Goal: Information Seeking & Learning: Learn about a topic

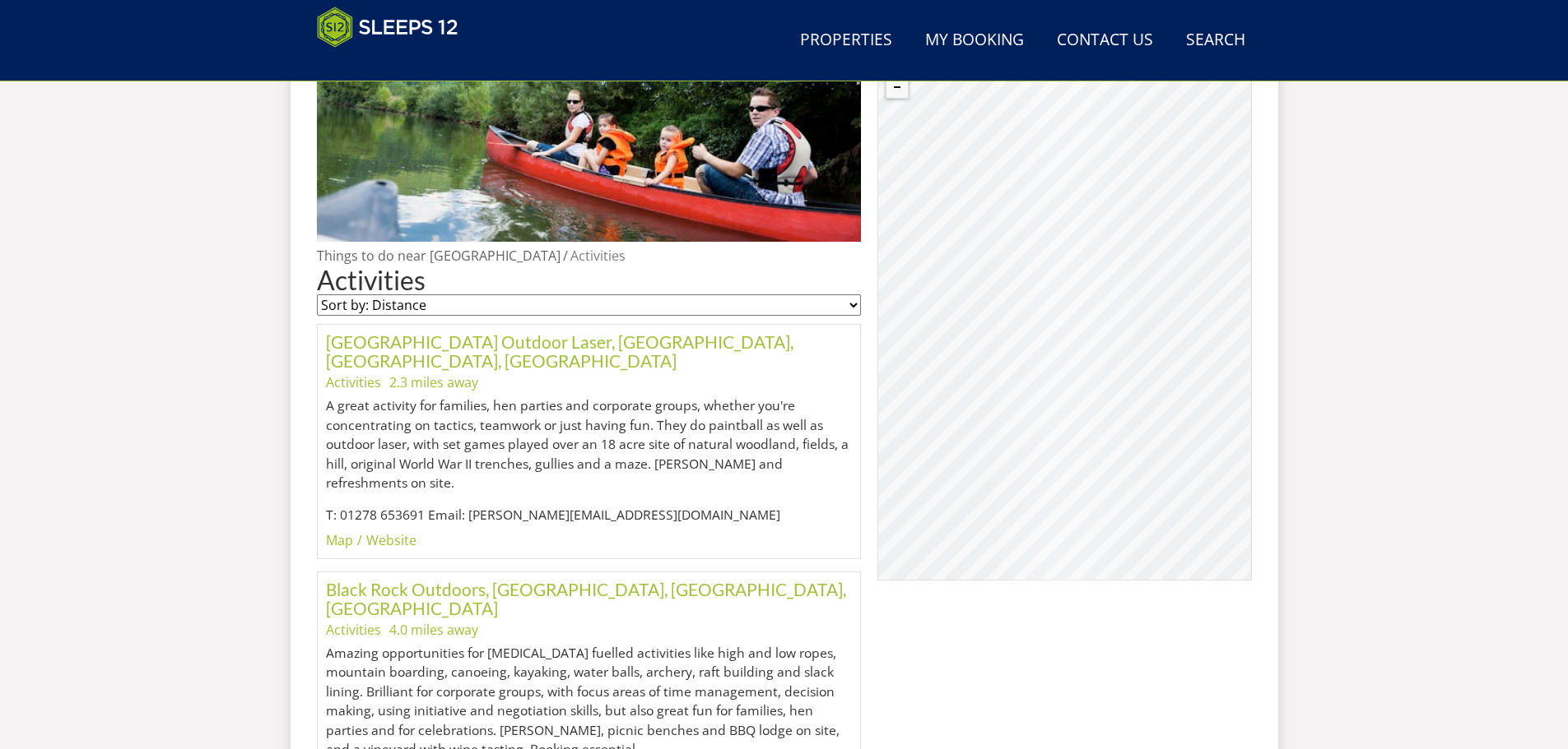
scroll to position [751, 0]
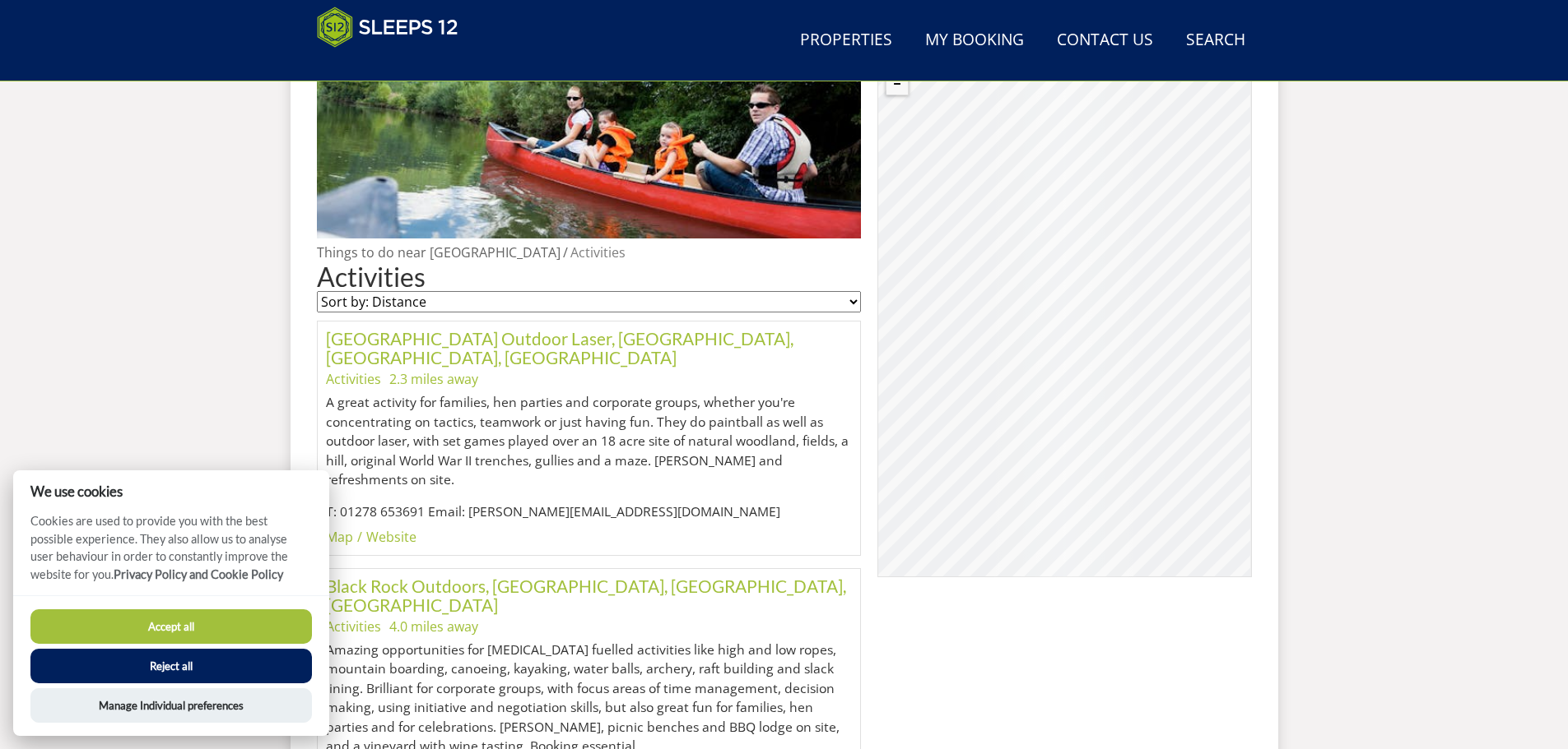
click at [241, 674] on button "Reject all" at bounding box center [171, 666] width 281 height 34
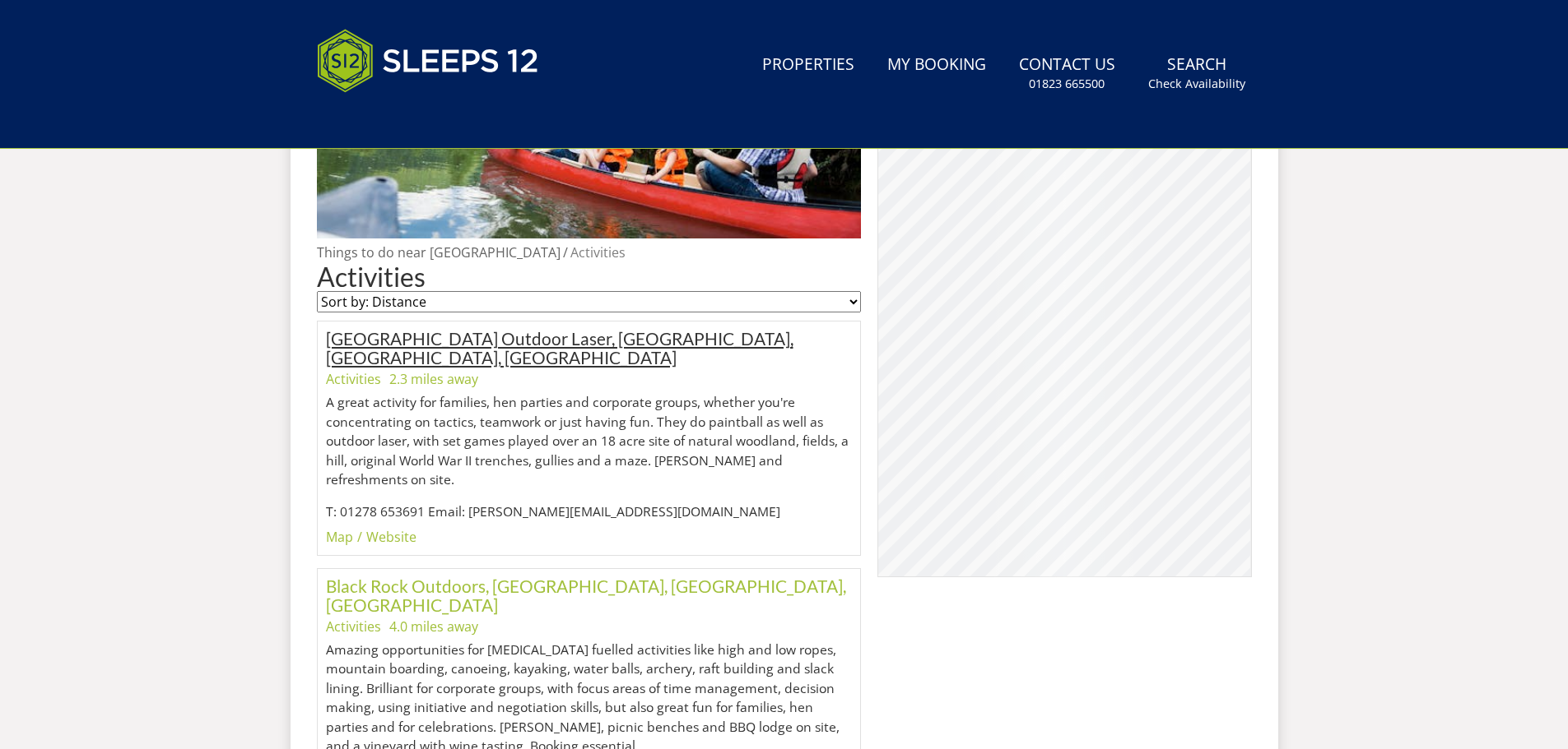
click at [577, 336] on link "[GEOGRAPHIC_DATA] Outdoor Laser, [GEOGRAPHIC_DATA], [GEOGRAPHIC_DATA], [GEOGRAP…" at bounding box center [560, 348] width 467 height 40
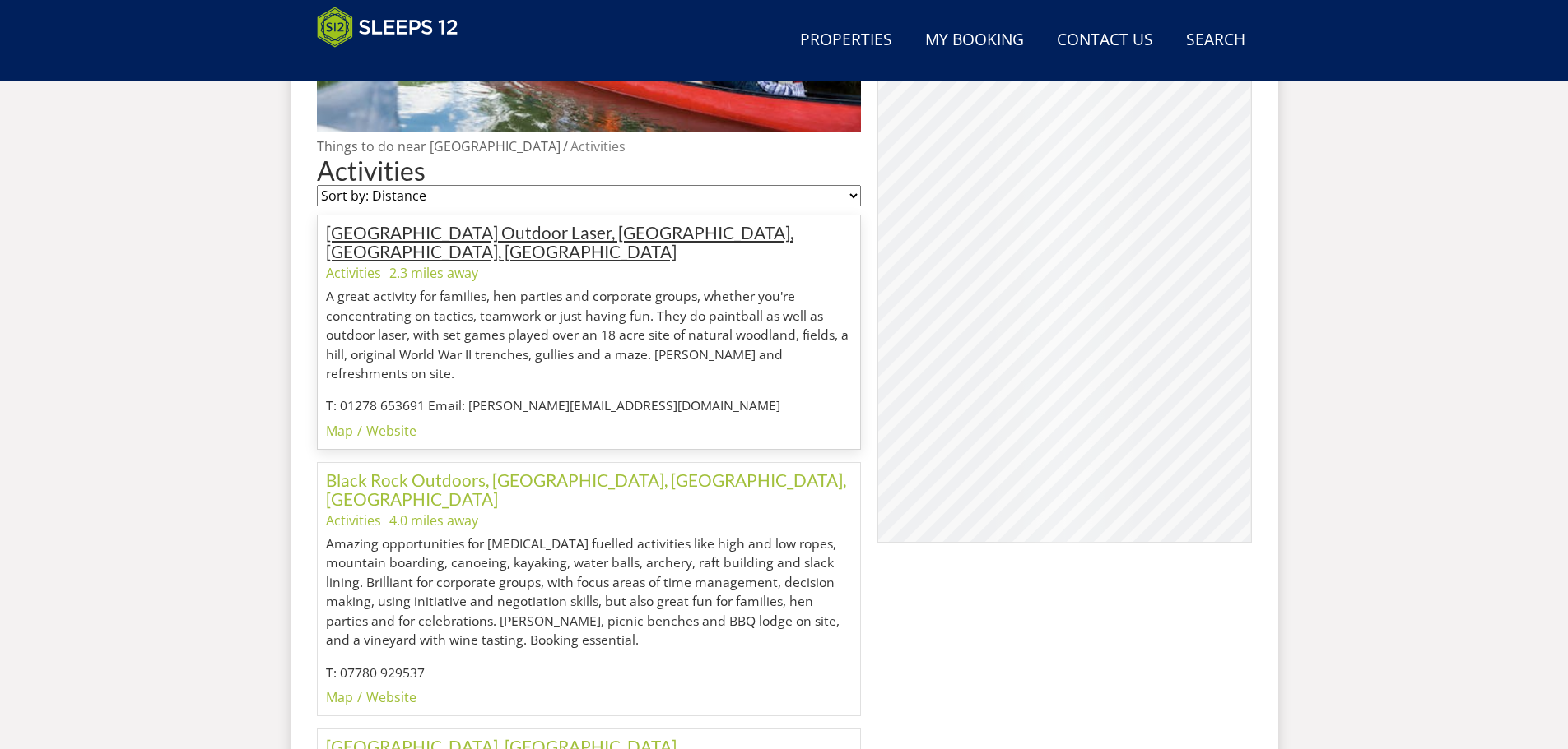
scroll to position [855, 0]
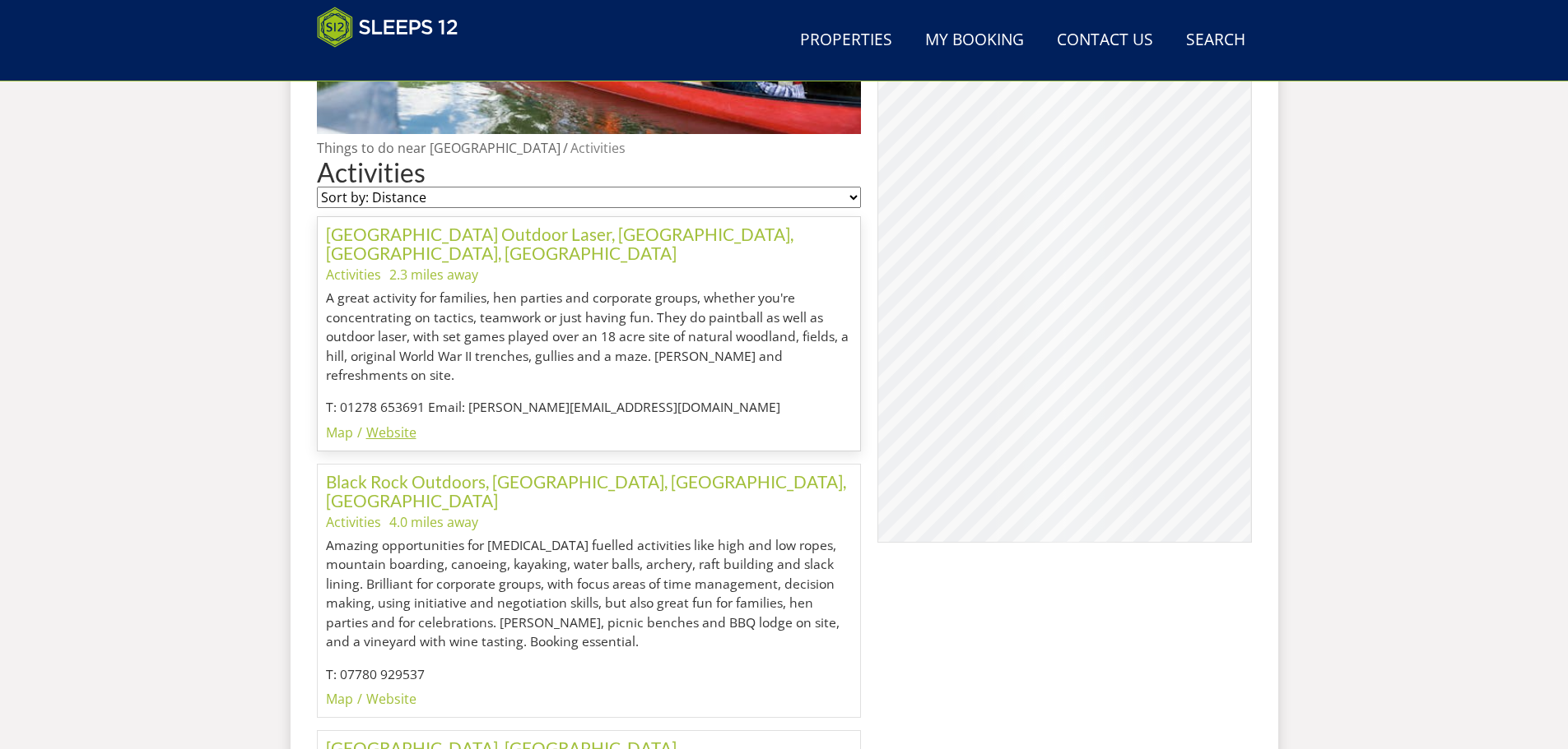
click at [385, 423] on link "Website" at bounding box center [391, 432] width 50 height 18
click at [396, 690] on link "Website" at bounding box center [391, 699] width 50 height 18
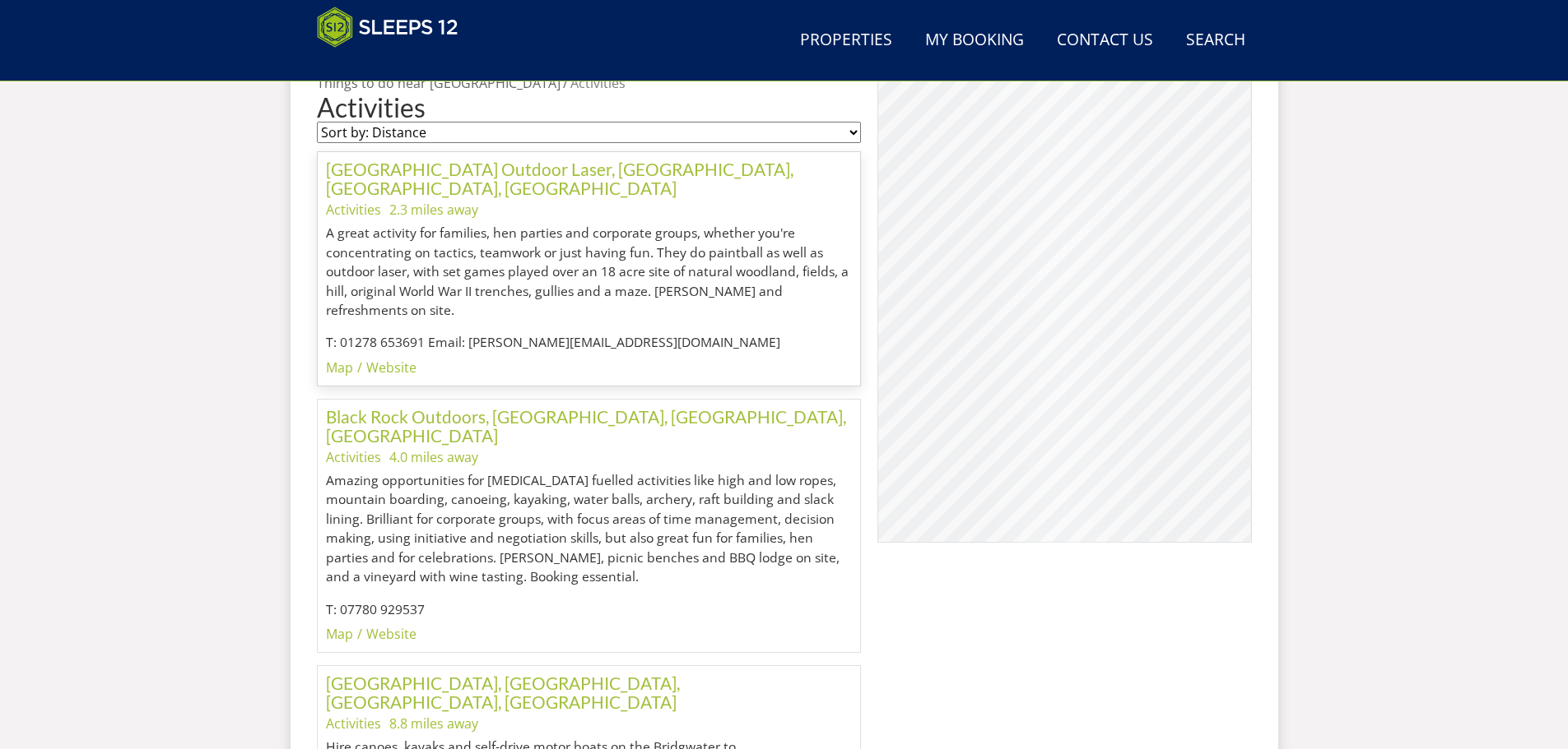
scroll to position [993, 0]
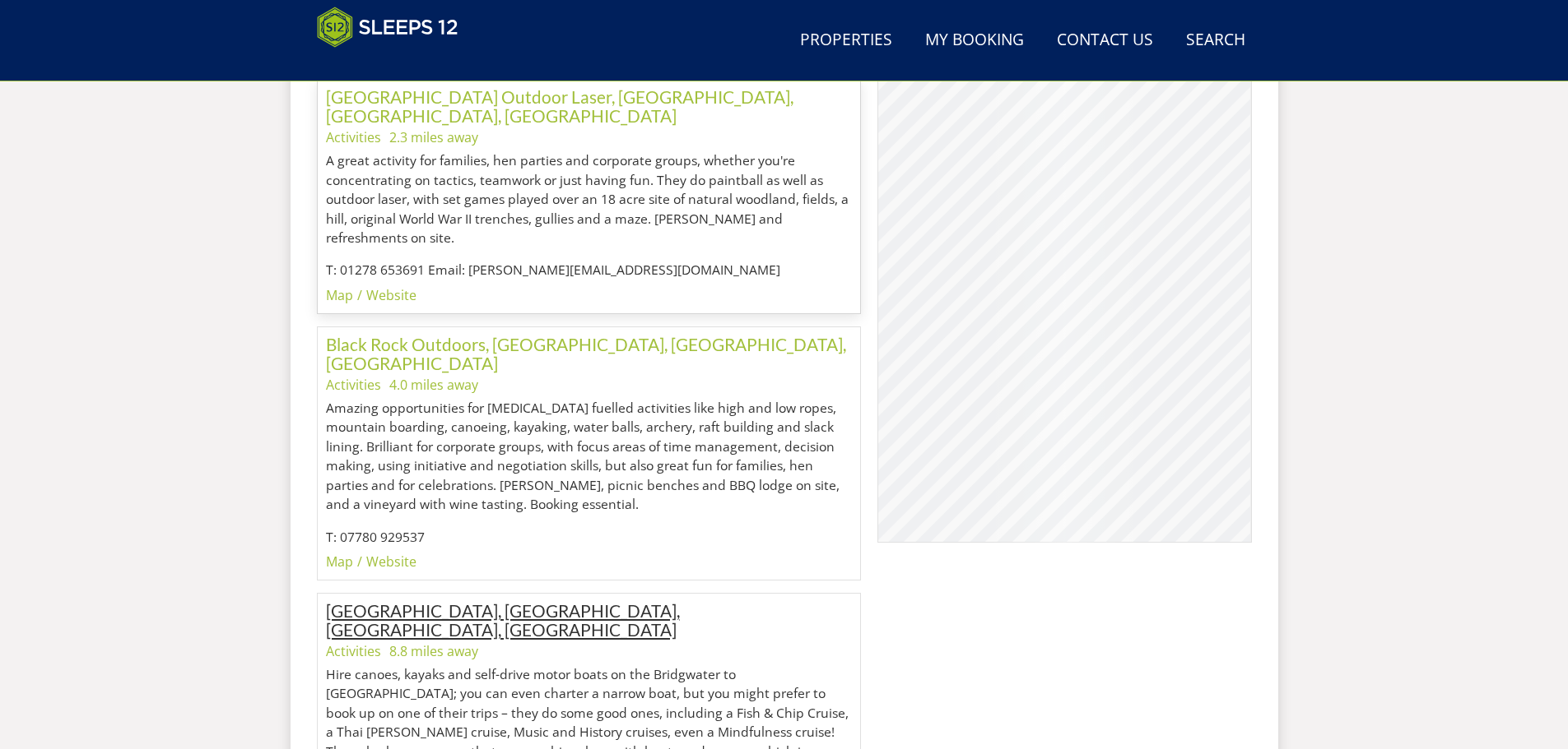
click at [503, 601] on link "[GEOGRAPHIC_DATA], [GEOGRAPHIC_DATA], [GEOGRAPHIC_DATA], [GEOGRAPHIC_DATA]" at bounding box center [502, 620] width 354 height 40
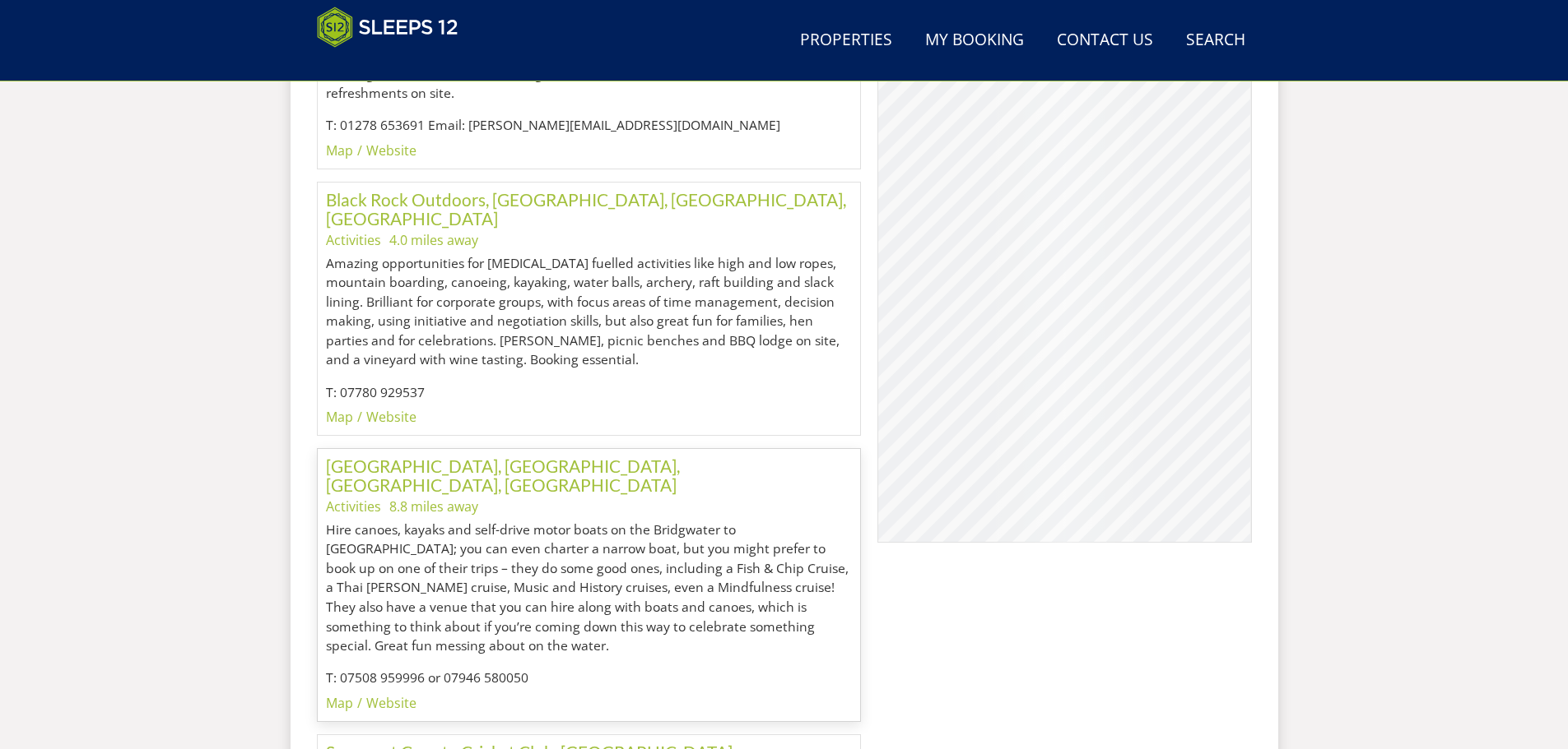
scroll to position [1139, 0]
click at [390, 694] on link "Website" at bounding box center [391, 702] width 50 height 18
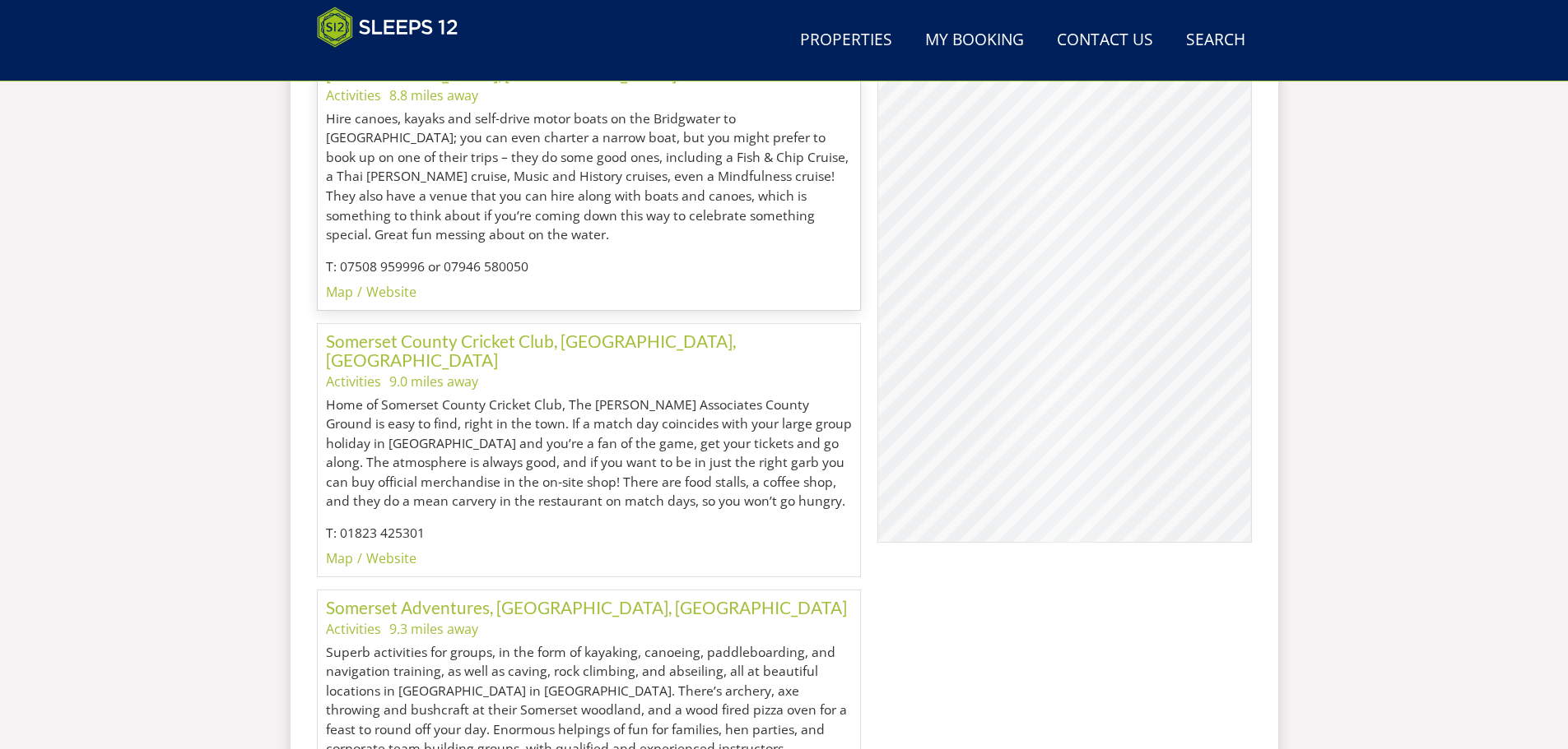
scroll to position [1550, 0]
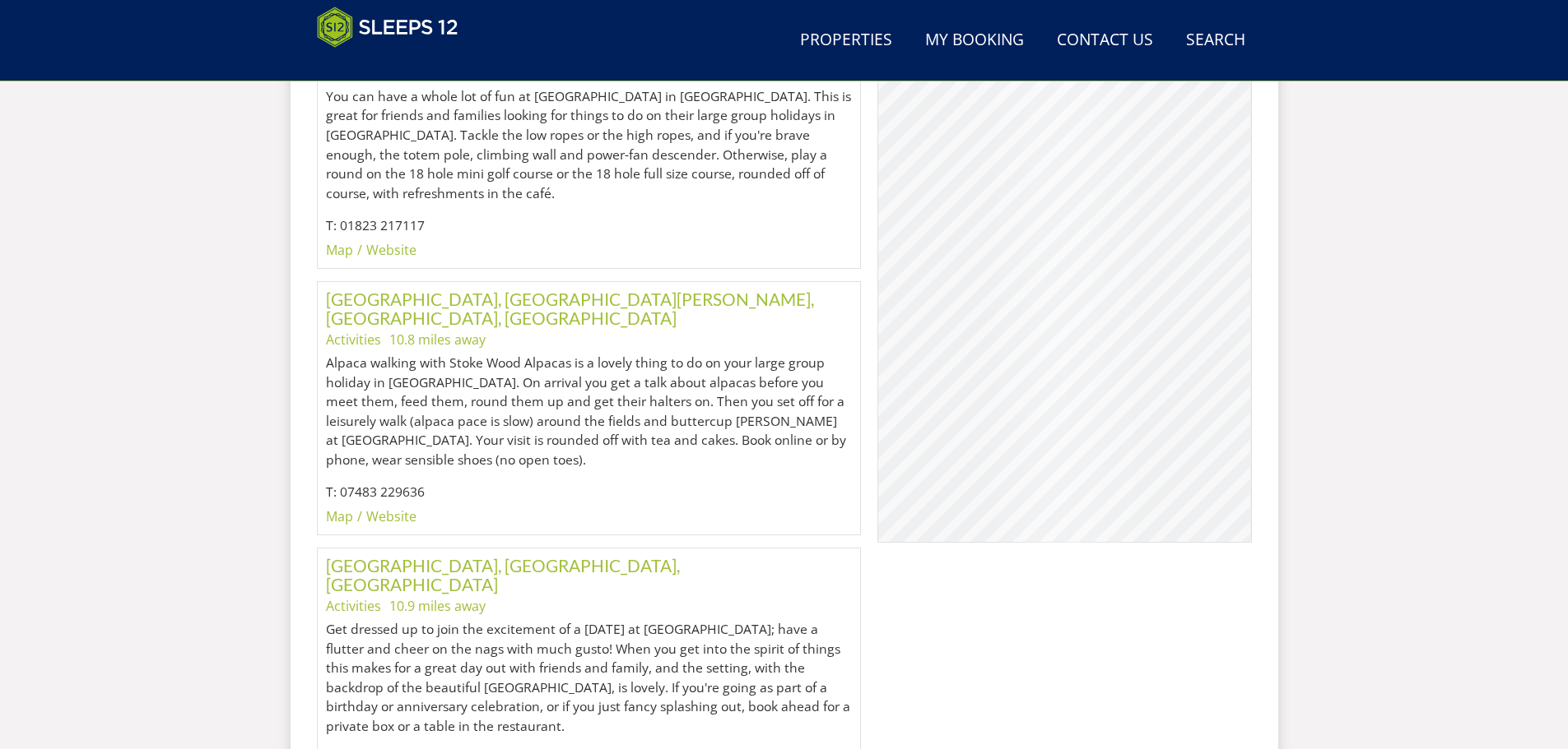
scroll to position [2373, 0]
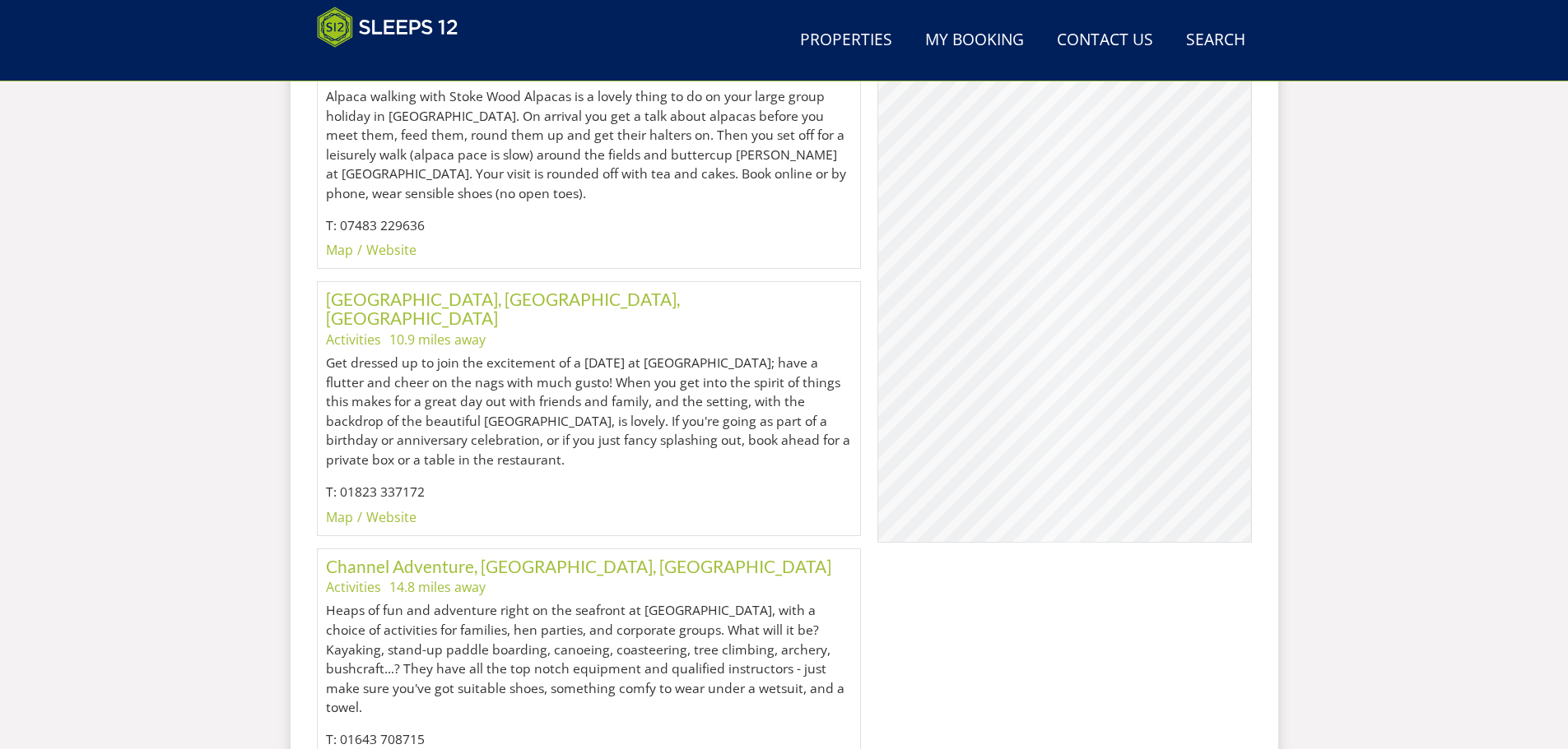
scroll to position [2647, 0]
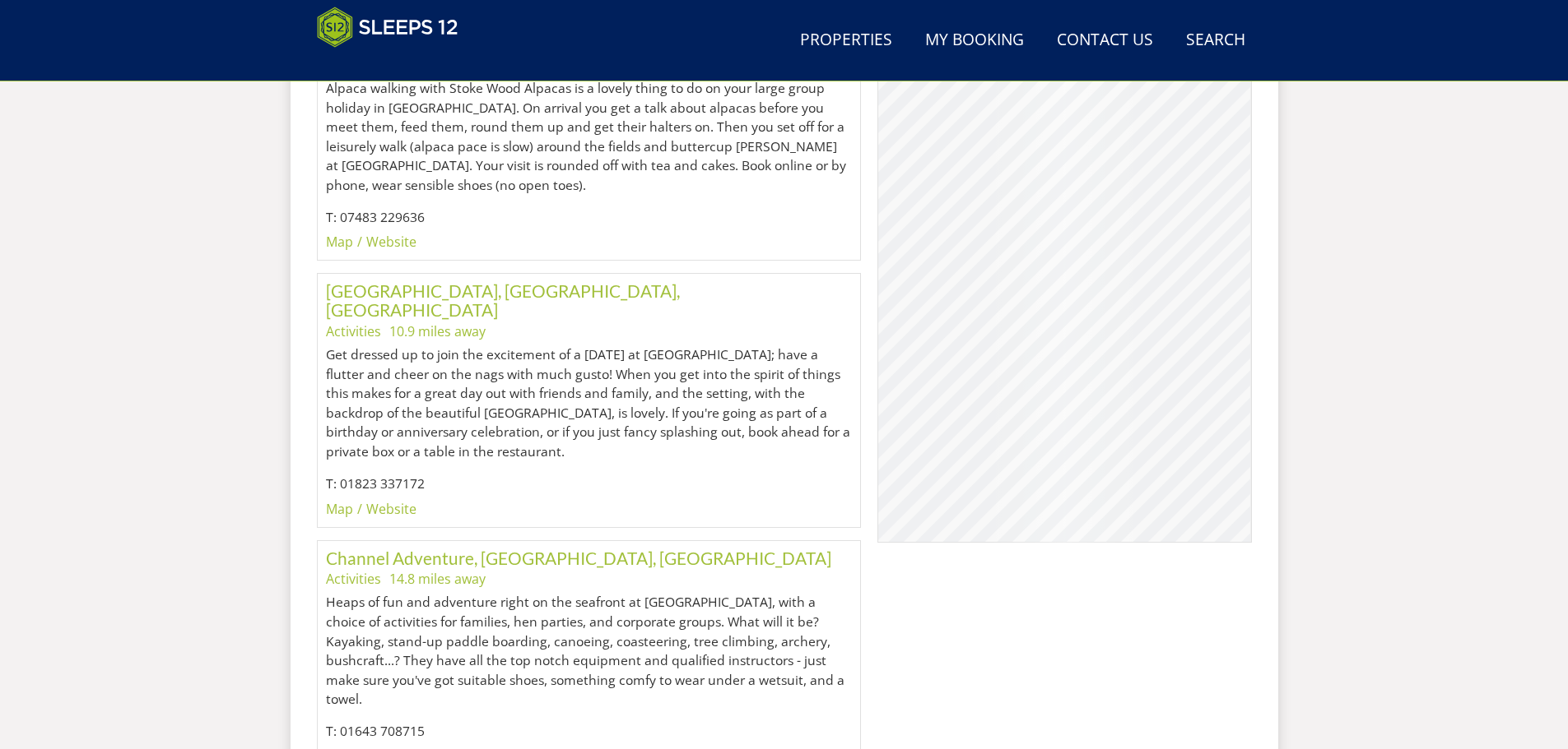
click at [394, 748] on link "Website" at bounding box center [391, 757] width 50 height 18
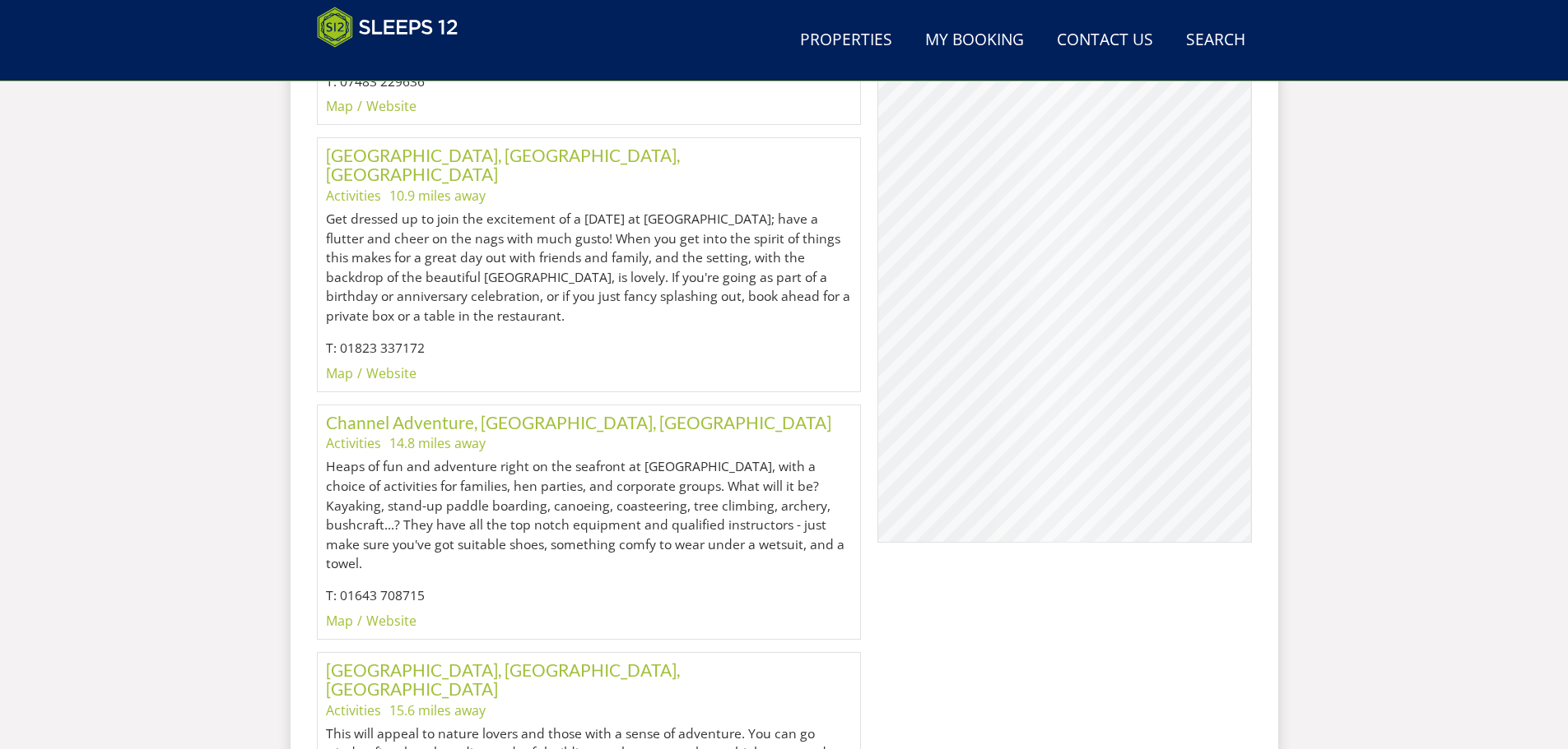
scroll to position [2784, 0]
click at [517, 658] on link "[GEOGRAPHIC_DATA], [GEOGRAPHIC_DATA], [GEOGRAPHIC_DATA]" at bounding box center [502, 677] width 354 height 40
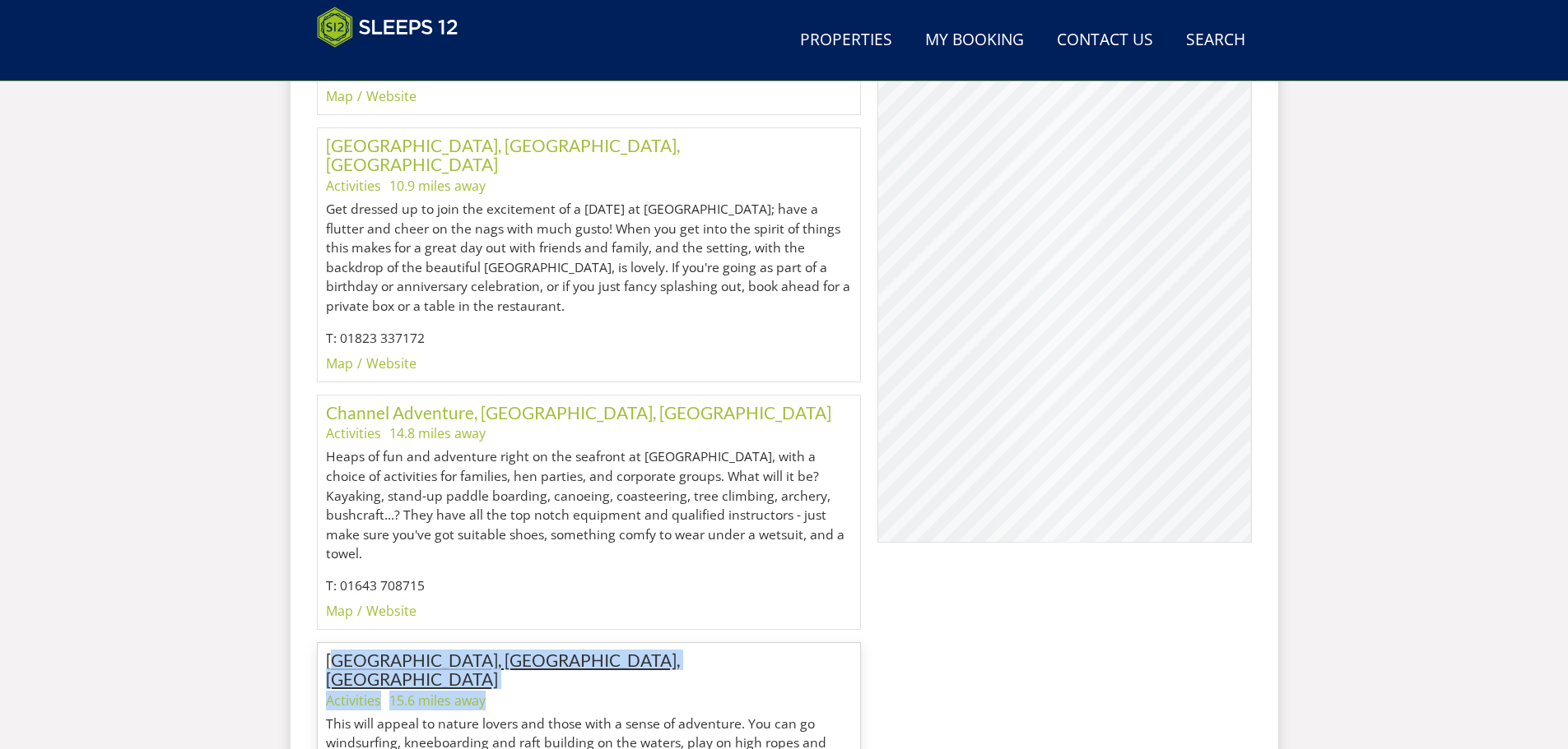
drag, startPoint x: 697, startPoint y: 501, endPoint x: 336, endPoint y: 496, distance: 361.0
click at [336, 652] on div "Wimbleball Lake, Brompton Regis, Somerset Activities 15.6 miles away This will …" at bounding box center [589, 760] width 527 height 217
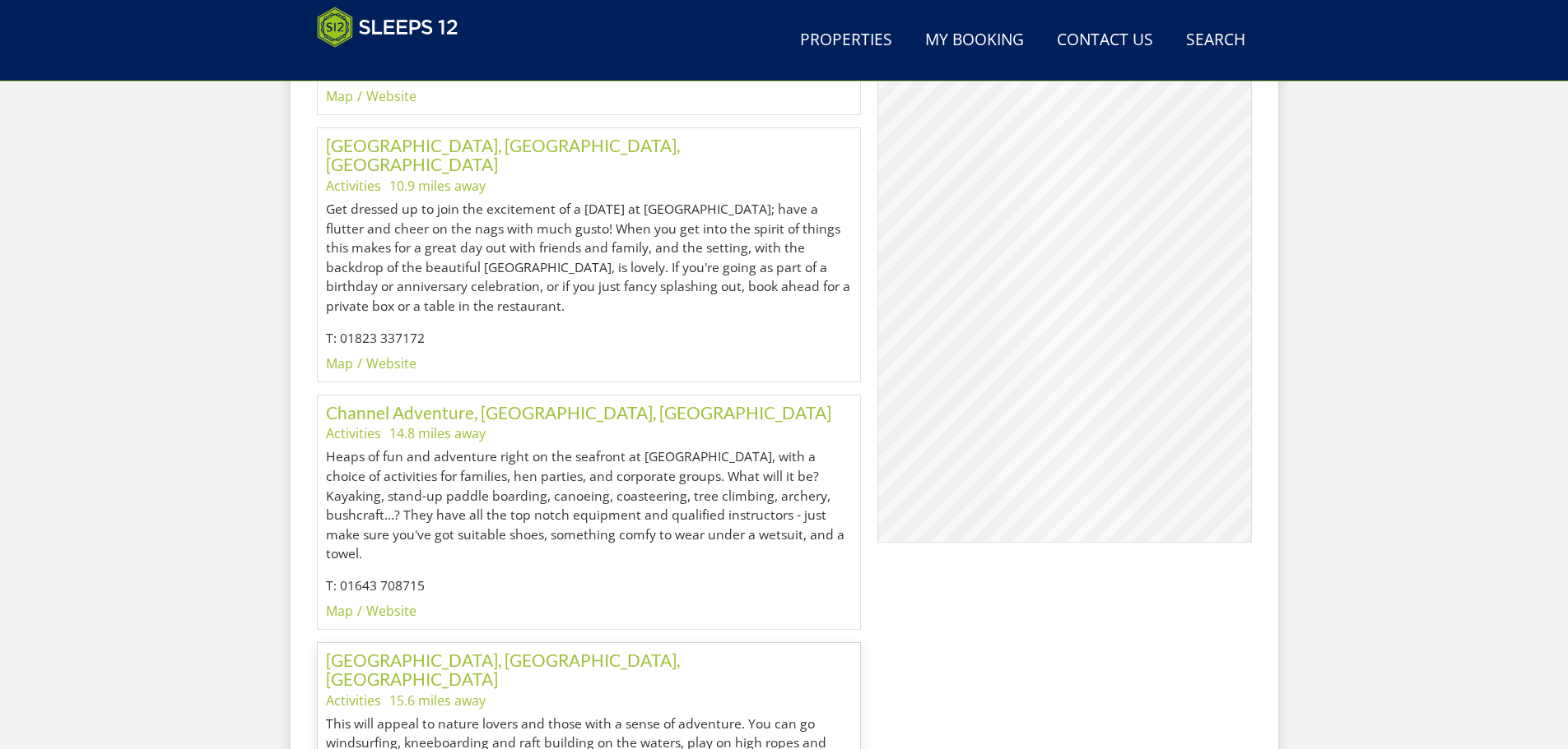
click at [527, 715] on p "This will appeal to nature lovers and those with a sense of adventure. You can …" at bounding box center [589, 763] width 527 height 97
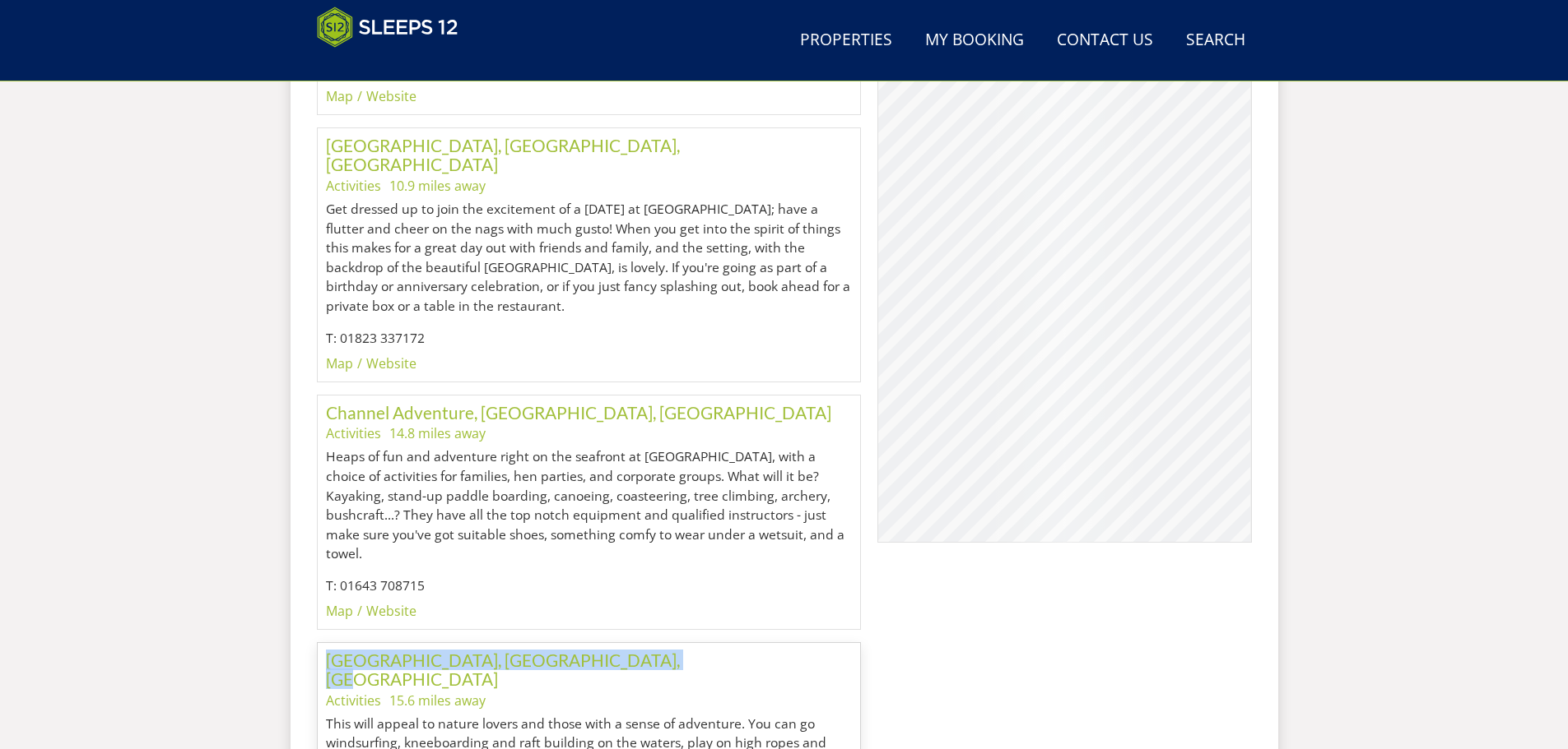
drag, startPoint x: 657, startPoint y: 493, endPoint x: 320, endPoint y: 496, distance: 337.0
click at [320, 643] on div "Wimbleball Lake, Brompton Regis, Somerset Activities 15.6 miles away This will …" at bounding box center [589, 760] width 545 height 235
copy link "[GEOGRAPHIC_DATA], [GEOGRAPHIC_DATA], [GEOGRAPHIC_DATA]"
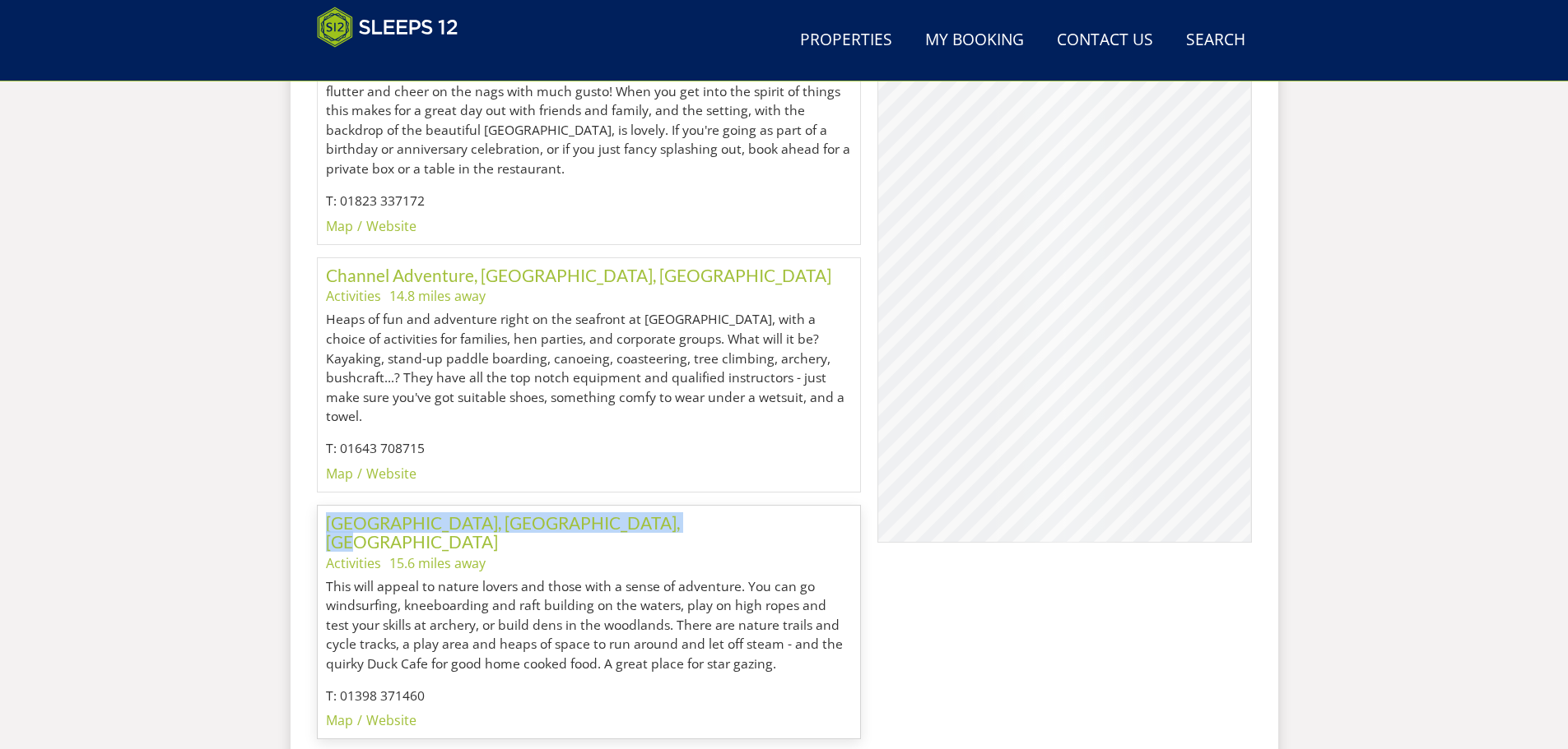
scroll to position [3065, 0]
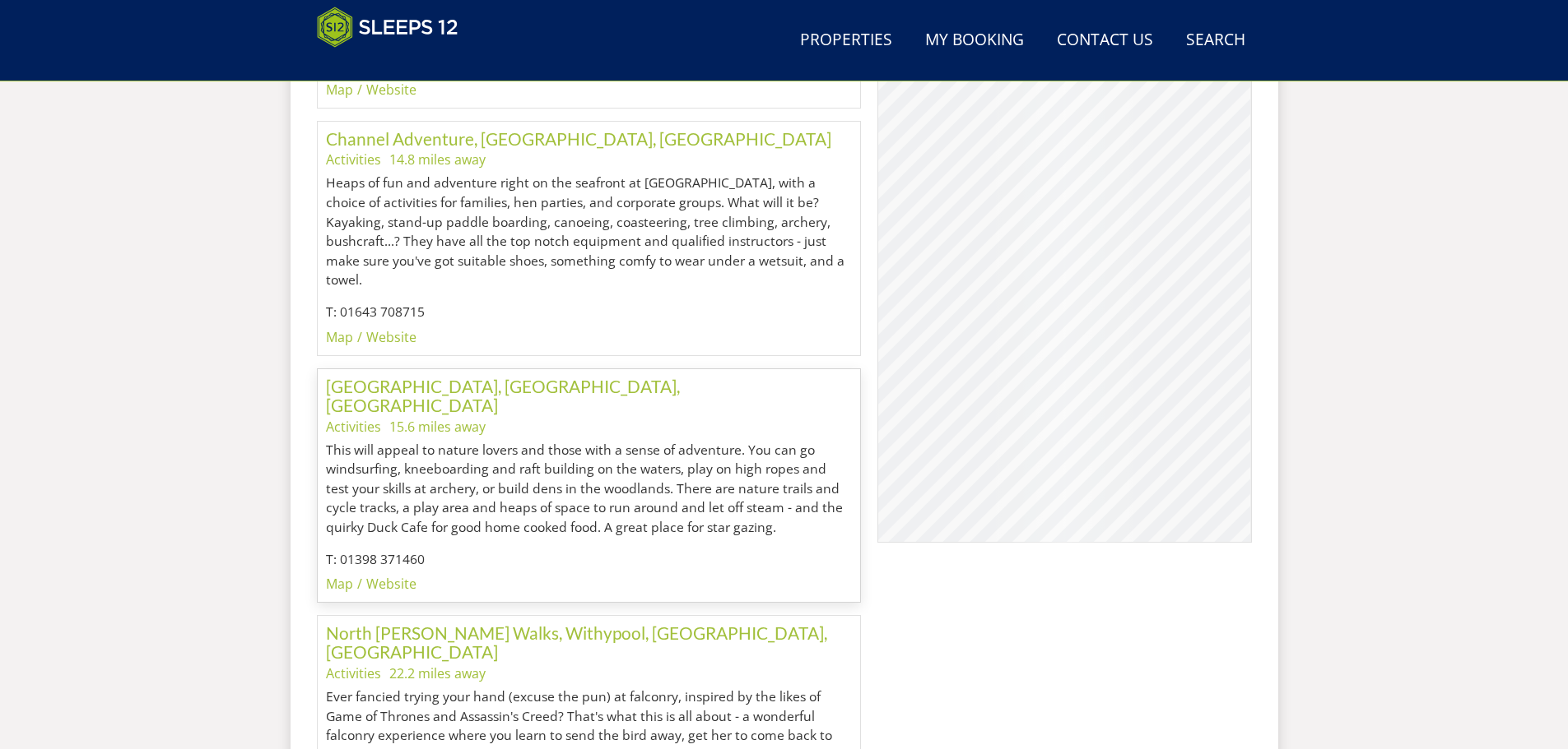
click at [632, 664] on ul "Activities 22.2 miles away" at bounding box center [589, 673] width 527 height 19
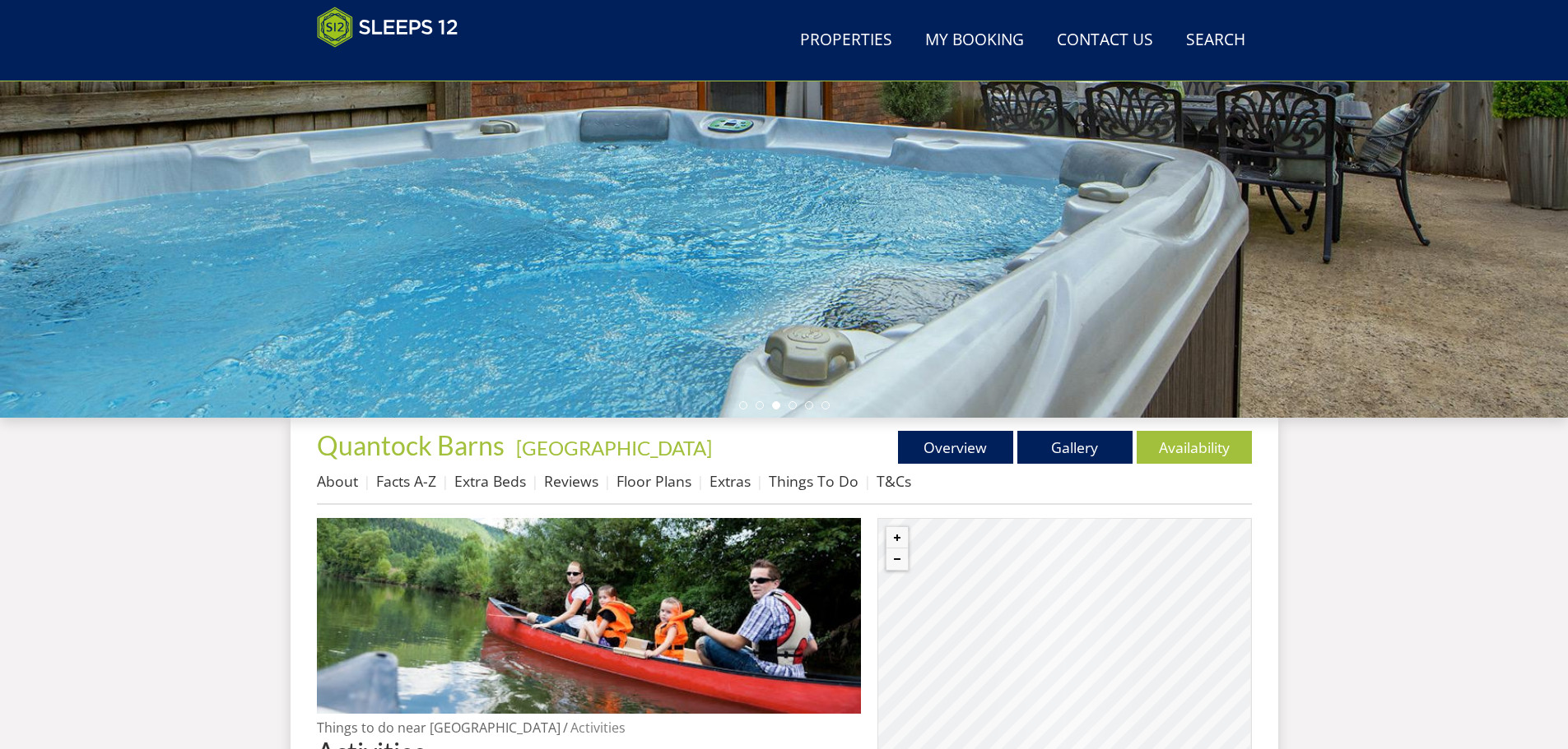
scroll to position [0, 0]
